Goal: Transaction & Acquisition: Obtain resource

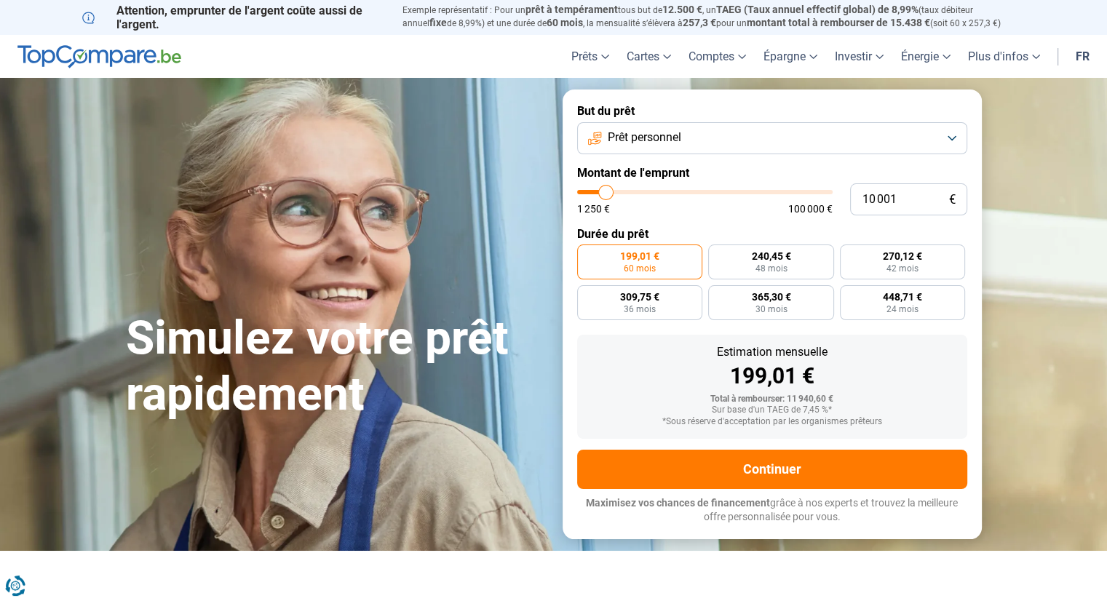
click at [956, 135] on button "Prêt personnel" at bounding box center [772, 138] width 390 height 32
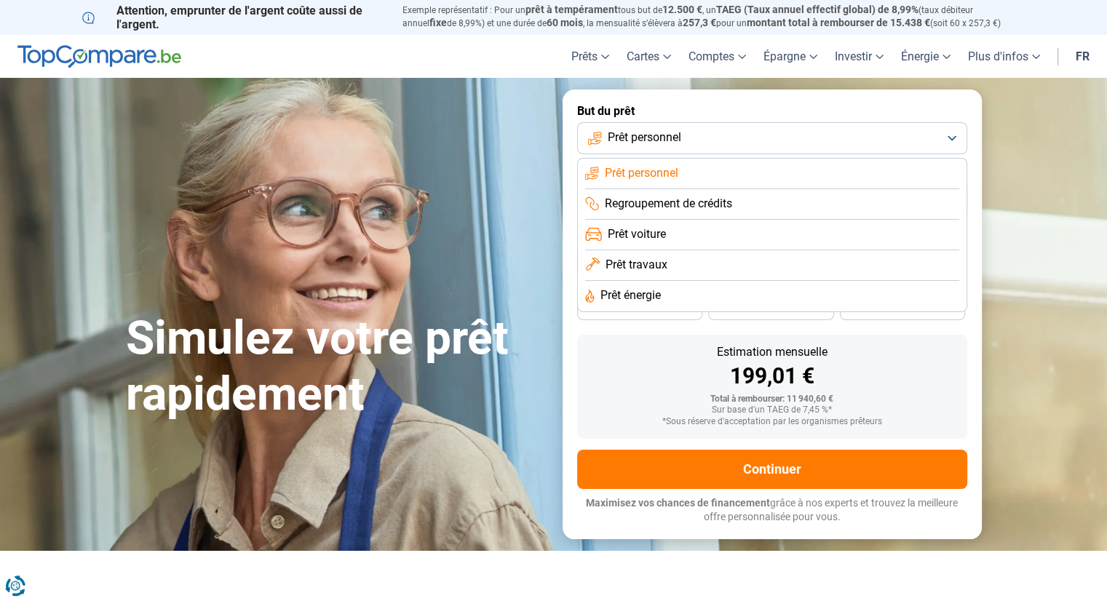
click at [647, 137] on span "Prêt personnel" at bounding box center [645, 138] width 74 height 16
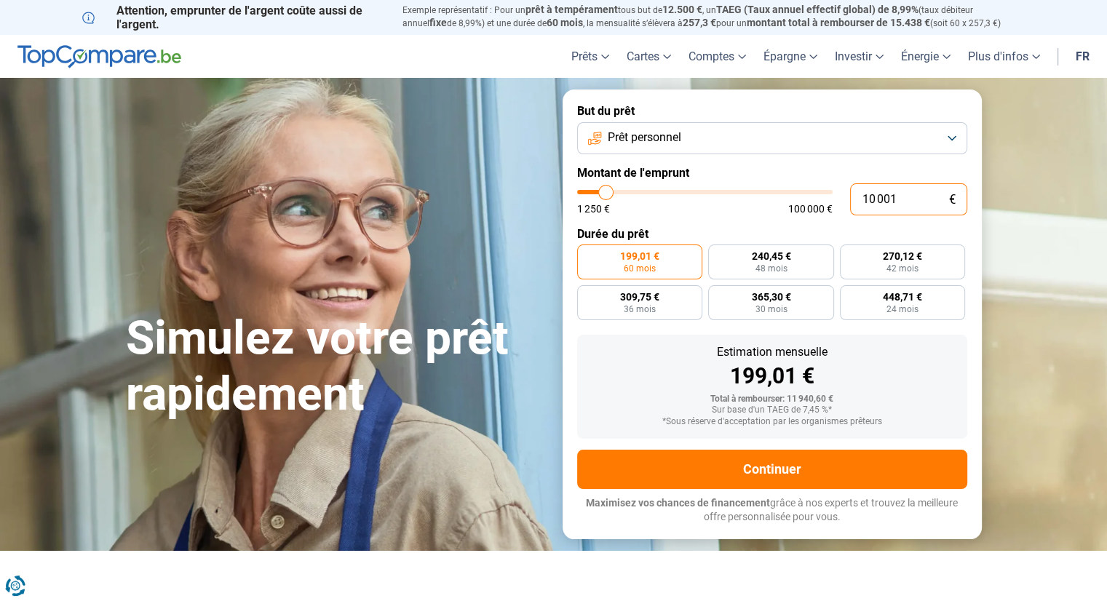
drag, startPoint x: 895, startPoint y: 201, endPoint x: 849, endPoint y: 201, distance: 46.6
click at [849, 201] on div "10 001 € 1 250 € 100 000 €" at bounding box center [772, 199] width 390 height 32
type input "1"
type input "1250"
type input "15"
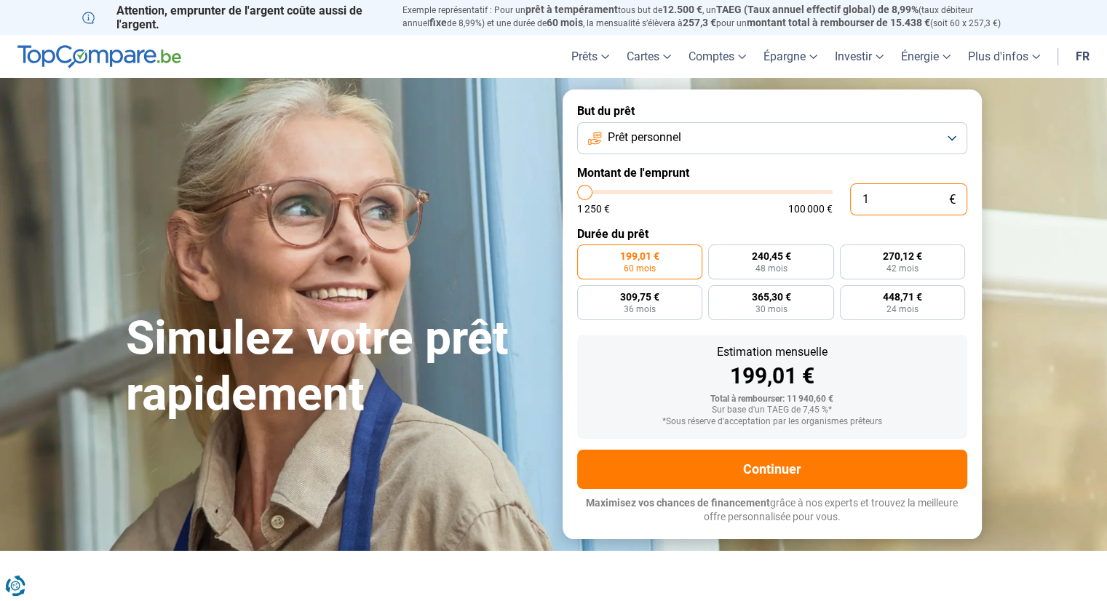
type input "1250"
type input "150"
type input "1250"
type input "1 500"
type input "1500"
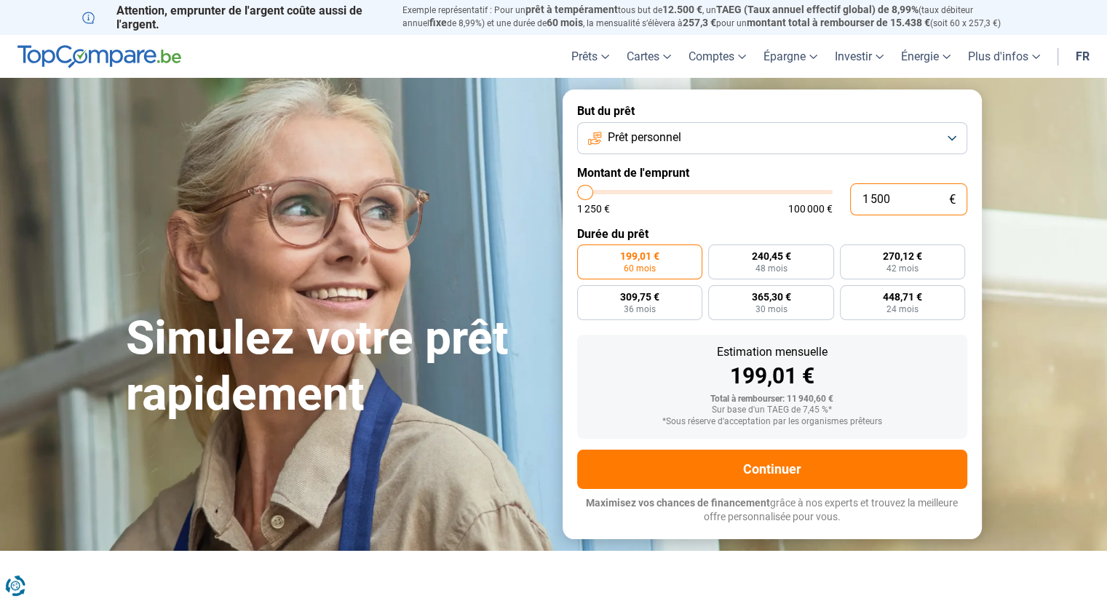
type input "15 000"
type input "15000"
type input "15 000"
click at [804, 267] on label "360,64 € 48 mois" at bounding box center [771, 262] width 126 height 35
click at [718, 254] on input "360,64 € 48 mois" at bounding box center [712, 249] width 9 height 9
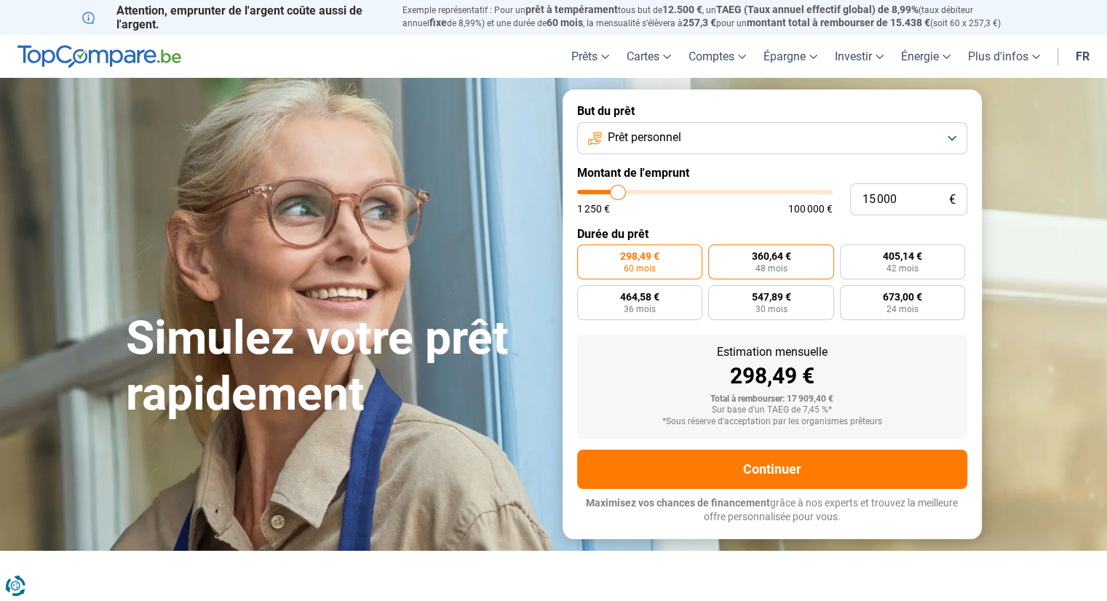
radio input "true"
click at [879, 262] on label "405,14 € 42 mois" at bounding box center [903, 262] width 126 height 35
click at [849, 254] on input "405,14 € 42 mois" at bounding box center [844, 249] width 9 height 9
radio input "true"
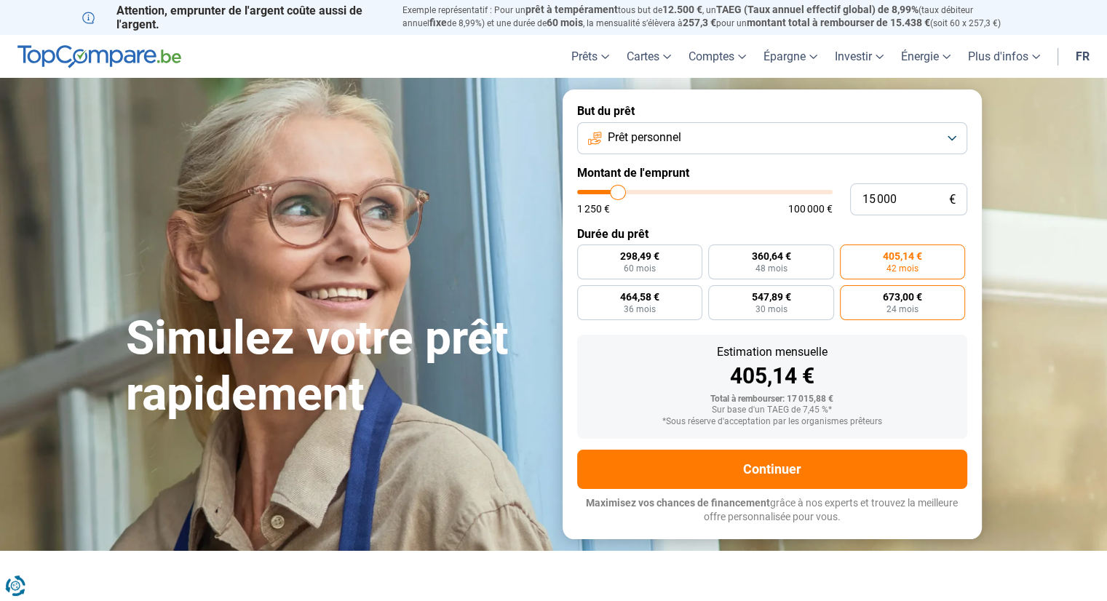
click at [900, 308] on span "24 mois" at bounding box center [902, 309] width 32 height 9
click at [849, 295] on input "673,00 € 24 mois" at bounding box center [844, 289] width 9 height 9
radio input "true"
click at [647, 259] on span "298,49 €" at bounding box center [639, 256] width 39 height 10
click at [587, 254] on input "298,49 € 60 mois" at bounding box center [581, 249] width 9 height 9
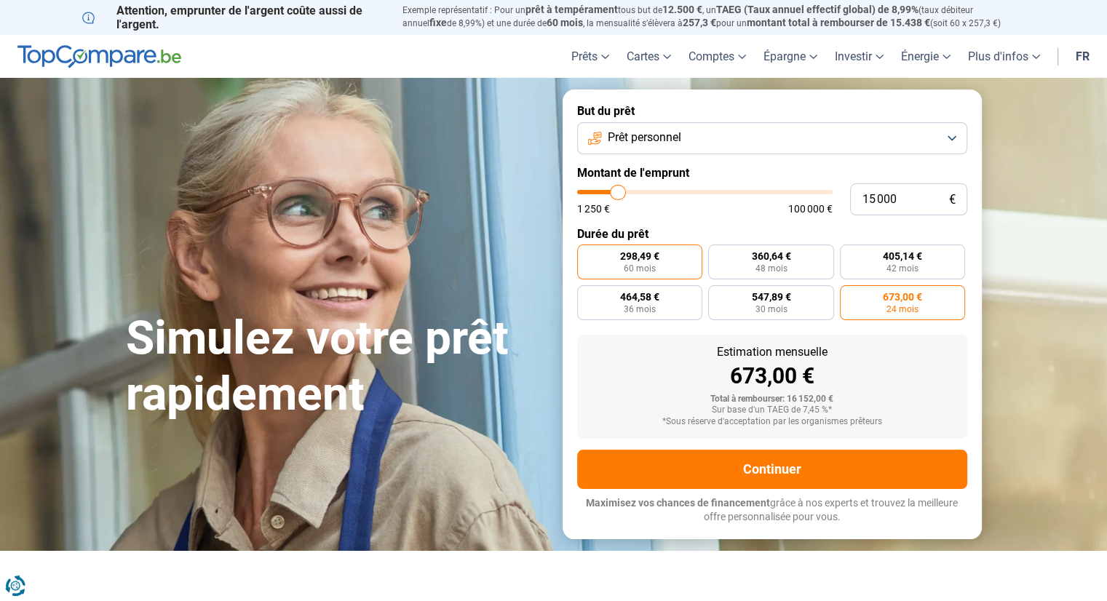
radio input "true"
click at [898, 301] on span "673,00 €" at bounding box center [902, 297] width 39 height 10
click at [849, 295] on input "673,00 € 24 mois" at bounding box center [844, 289] width 9 height 9
radio input "true"
click at [661, 252] on label "298,49 € 60 mois" at bounding box center [640, 262] width 126 height 35
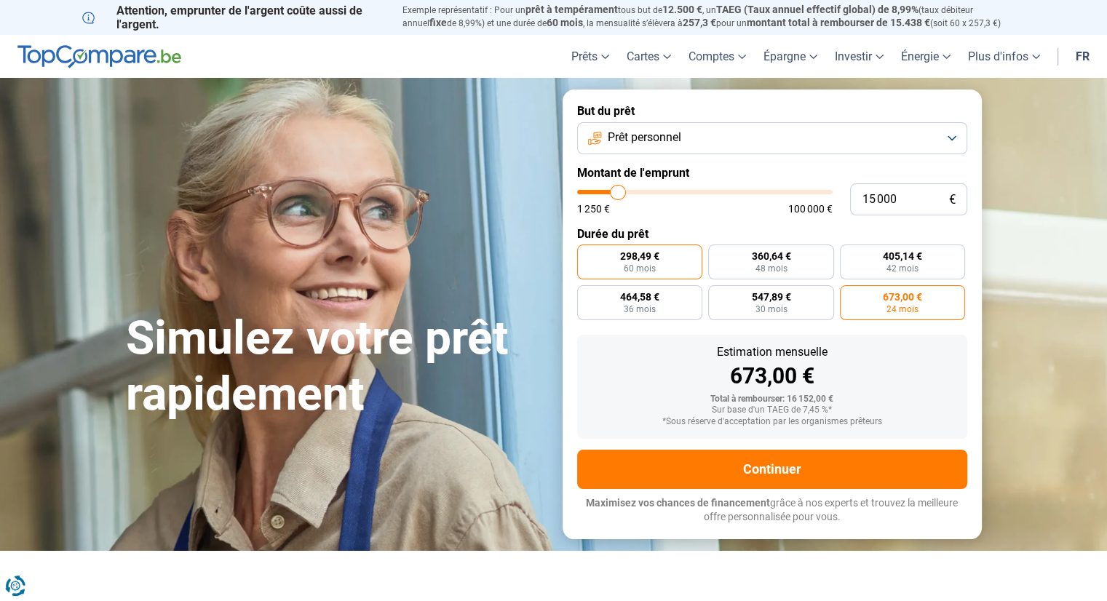
click at [587, 252] on input "298,49 € 60 mois" at bounding box center [581, 249] width 9 height 9
radio input "true"
click at [886, 302] on span "673,00 €" at bounding box center [902, 297] width 39 height 10
click at [849, 295] on input "673,00 € 24 mois" at bounding box center [844, 289] width 9 height 9
radio input "true"
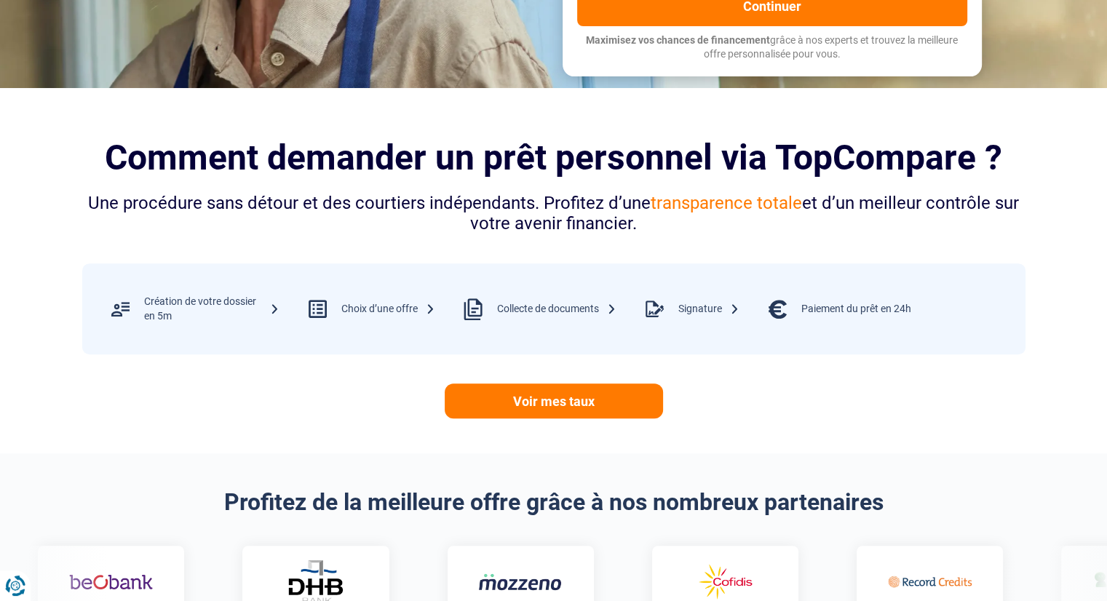
scroll to position [509, 0]
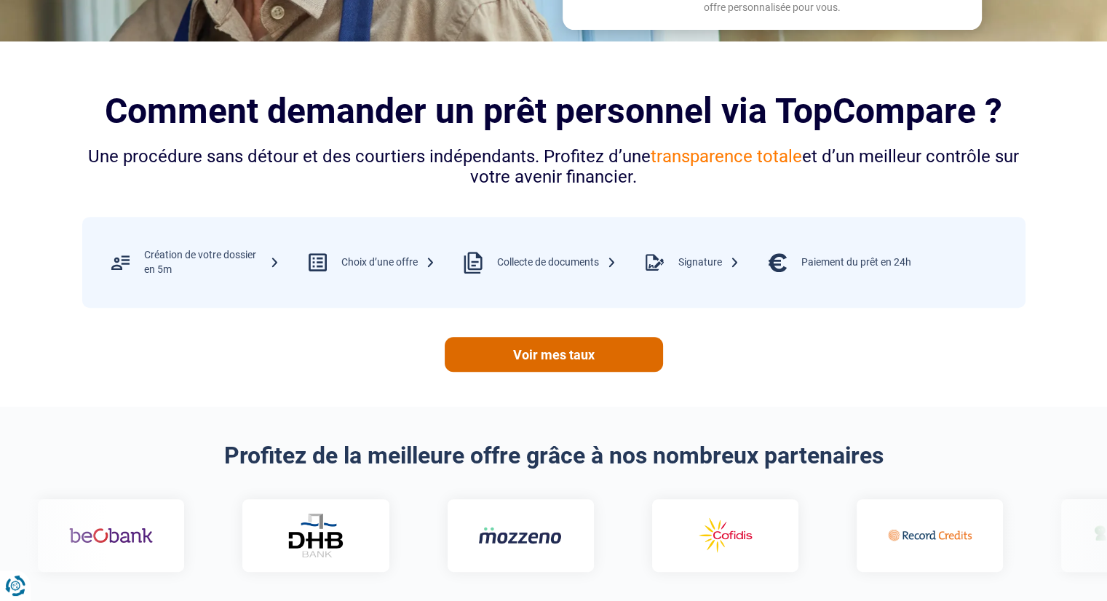
click at [603, 352] on link "Voir mes taux" at bounding box center [554, 354] width 218 height 35
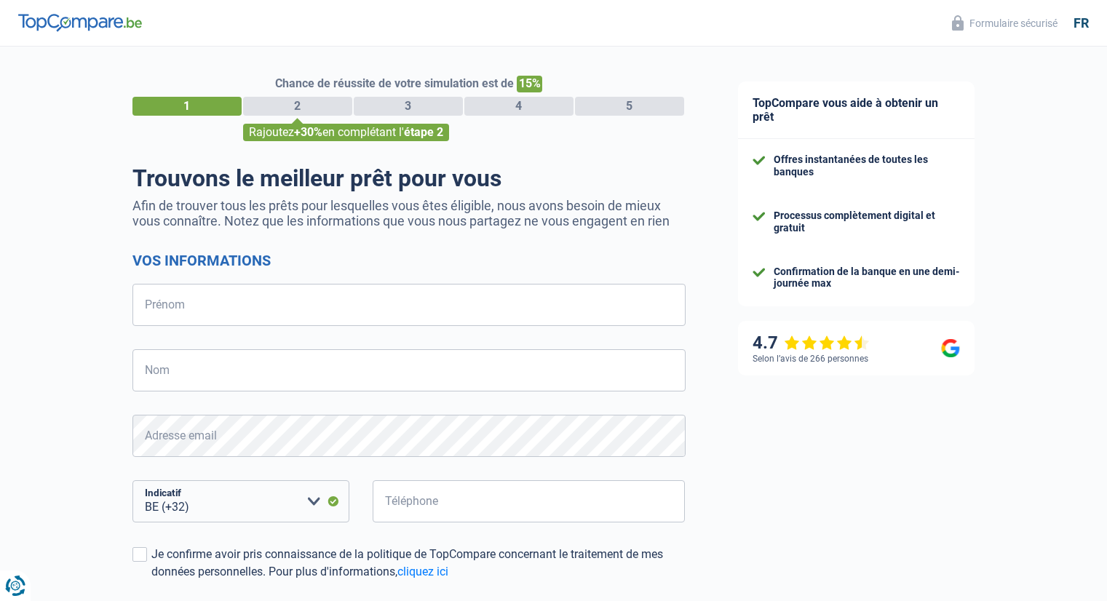
select select "32"
